Goal: Task Accomplishment & Management: Manage account settings

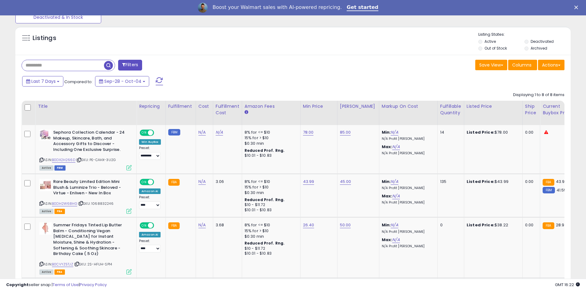
scroll to position [214, 0]
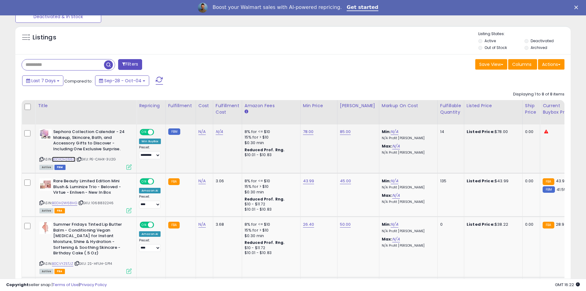
click at [68, 160] on link "B0DX2H266D" at bounding box center [63, 159] width 23 height 5
click at [310, 130] on link "78.00" at bounding box center [308, 132] width 11 height 6
drag, startPoint x: 294, startPoint y: 119, endPoint x: 260, endPoint y: 115, distance: 33.7
click at [260, 115] on div "*****" at bounding box center [302, 117] width 89 height 16
type input "**"
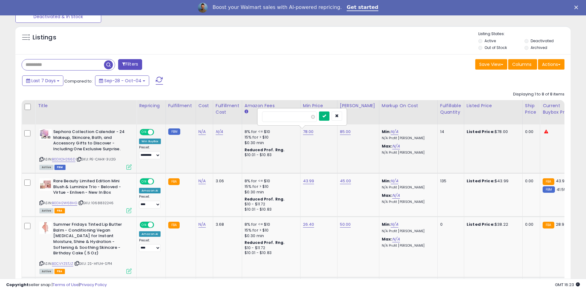
click at [326, 115] on icon "submit" at bounding box center [324, 116] width 4 height 4
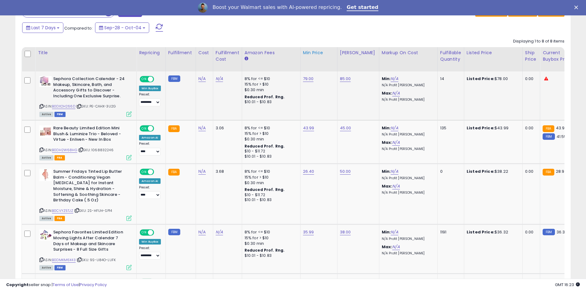
scroll to position [276, 0]
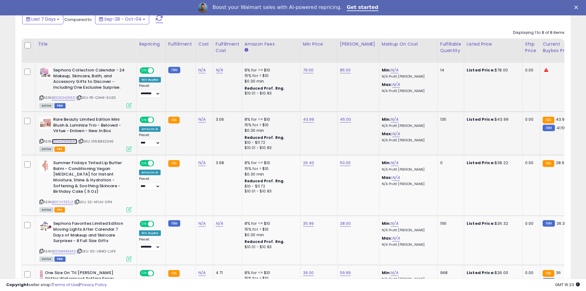
click at [70, 142] on link "B0DH2W68HG" at bounding box center [64, 141] width 25 height 5
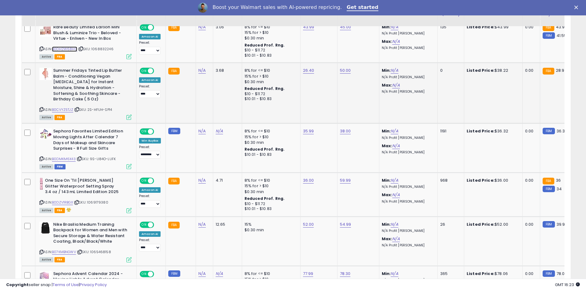
scroll to position [399, 0]
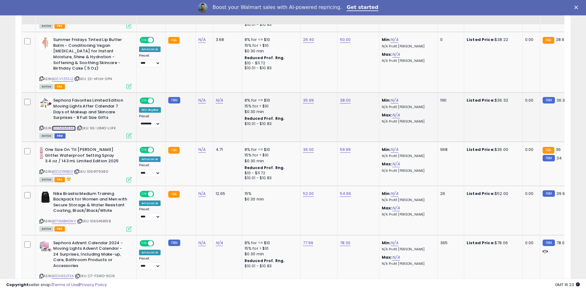
click at [68, 126] on link "B0DMKM6X43" at bounding box center [64, 128] width 24 height 5
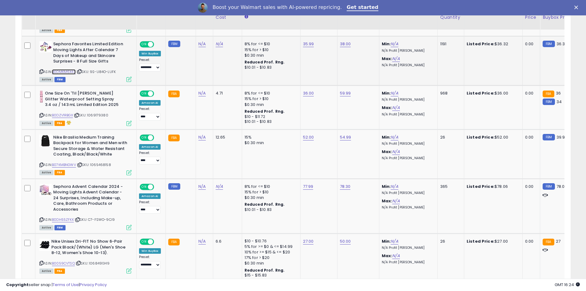
scroll to position [460, 0]
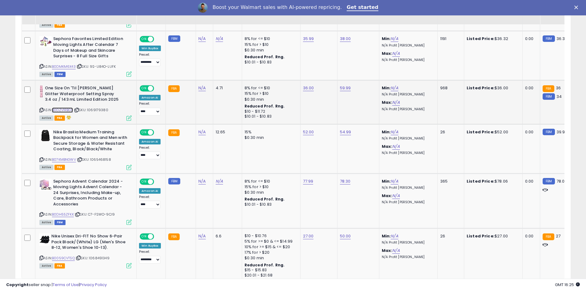
click at [59, 107] on link "B0DZV1RBGX" at bounding box center [62, 109] width 21 height 5
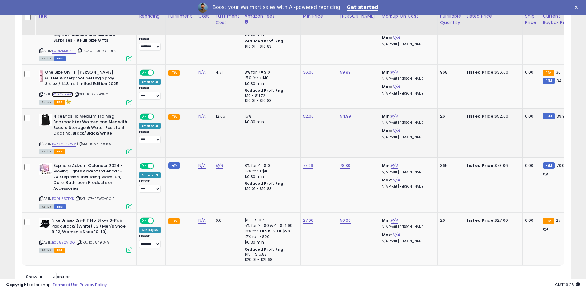
scroll to position [491, 0]
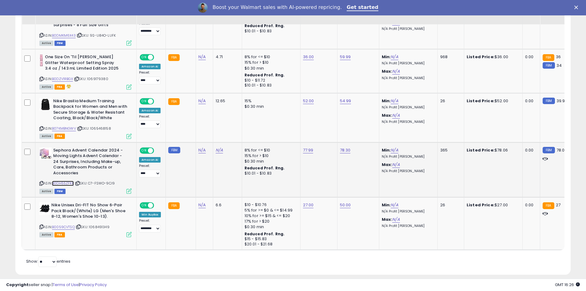
click at [69, 181] on link "B0DH55ZFKK" at bounding box center [63, 183] width 22 height 5
